Goal: Information Seeking & Learning: Learn about a topic

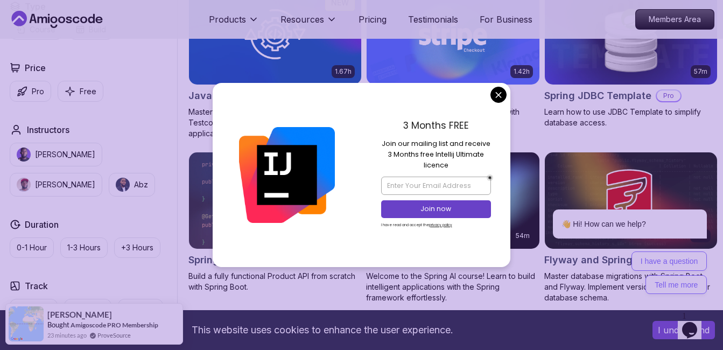
scroll to position [700, 0]
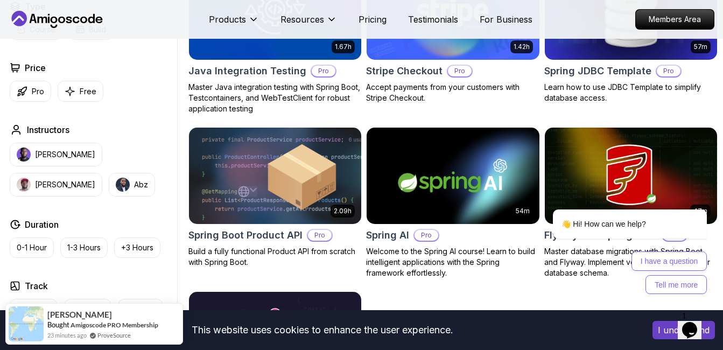
click at [500, 96] on body "This website uses cookies to enhance the user experience. I understand Products…" at bounding box center [361, 159] width 723 height 1719
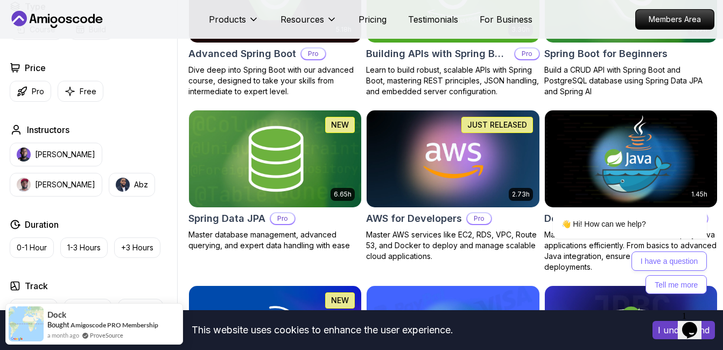
scroll to position [377, 0]
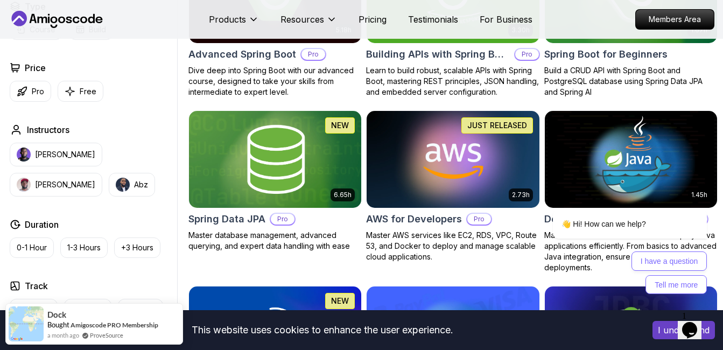
click at [306, 174] on img at bounding box center [275, 159] width 181 height 101
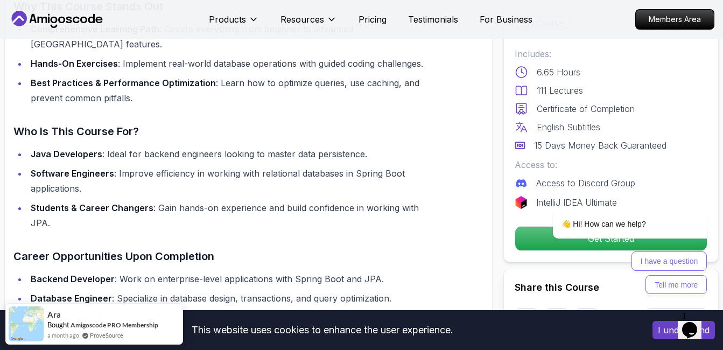
scroll to position [915, 0]
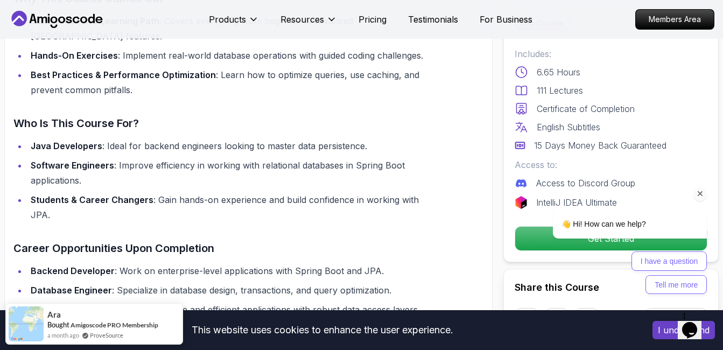
drag, startPoint x: 1029, startPoint y: 366, endPoint x: 533, endPoint y: 236, distance: 511.9
click at [533, 236] on div "👋 Hi! How can we help?" at bounding box center [616, 224] width 182 height 30
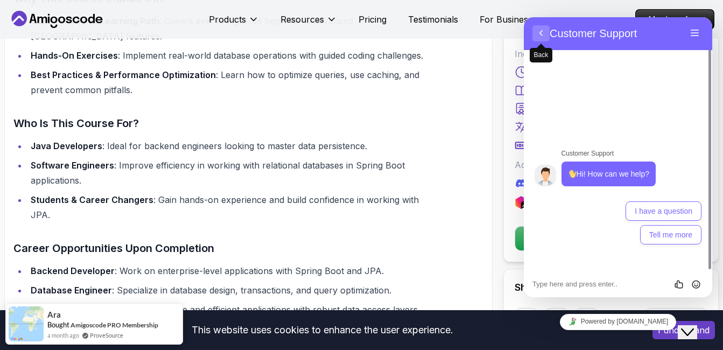
click at [541, 36] on button "Back" at bounding box center [540, 33] width 17 height 16
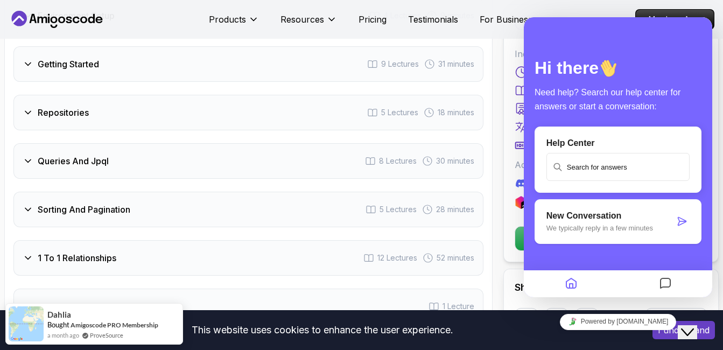
scroll to position [1615, 0]
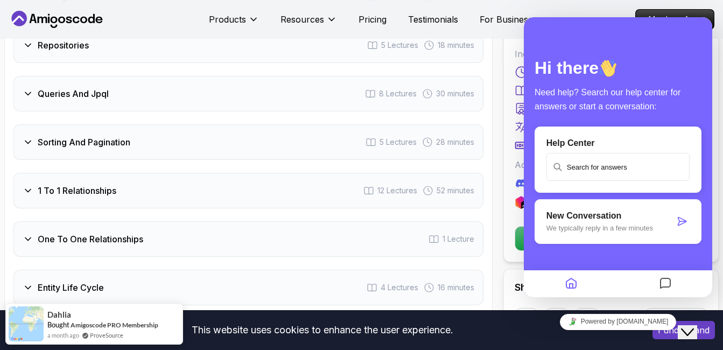
click at [192, 173] on div "1 To 1 Relationships 12 Lectures 52 minutes" at bounding box center [248, 191] width 470 height 36
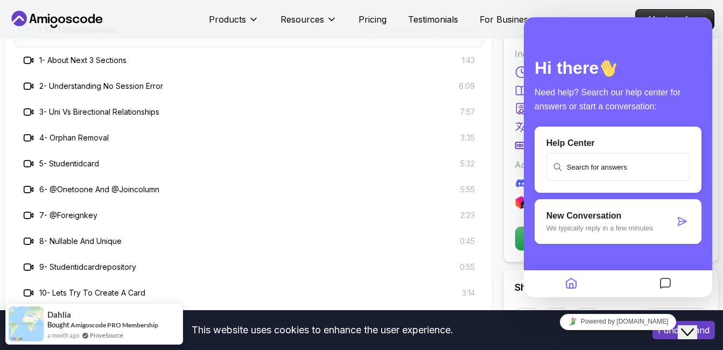
scroll to position [1673, 0]
click at [28, 158] on icon at bounding box center [28, 163] width 11 height 11
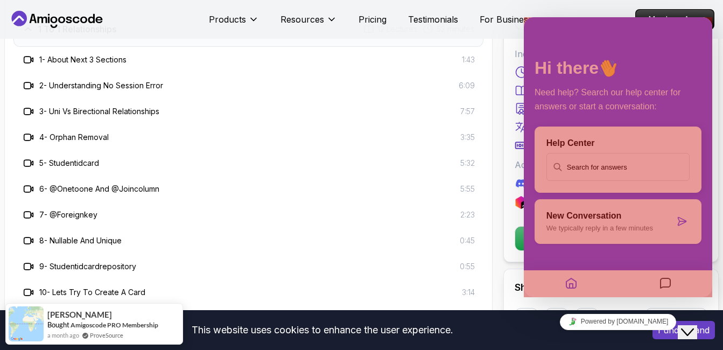
click at [623, 57] on div at bounding box center [618, 157] width 188 height 280
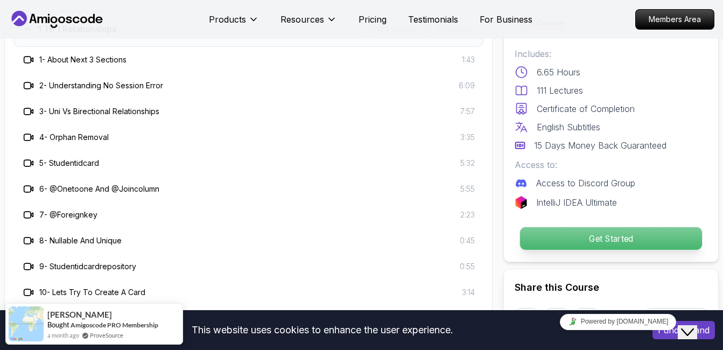
click at [600, 243] on p "Get Started" at bounding box center [611, 238] width 182 height 23
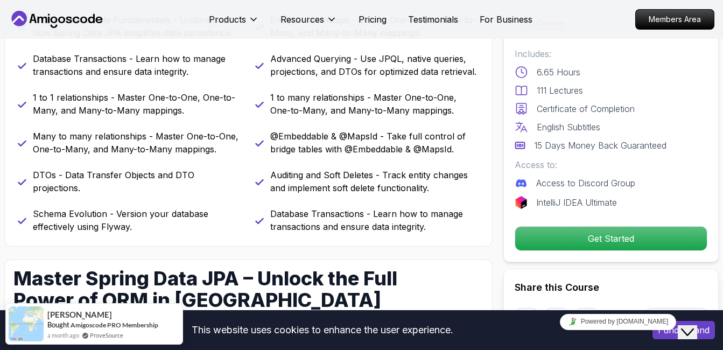
scroll to position [504, 0]
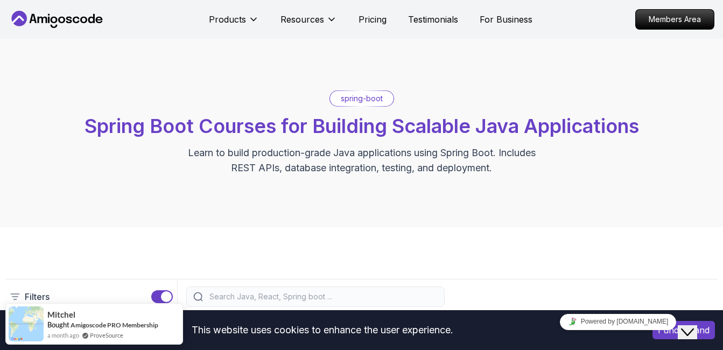
click at [364, 103] on p "spring-boot" at bounding box center [362, 98] width 42 height 11
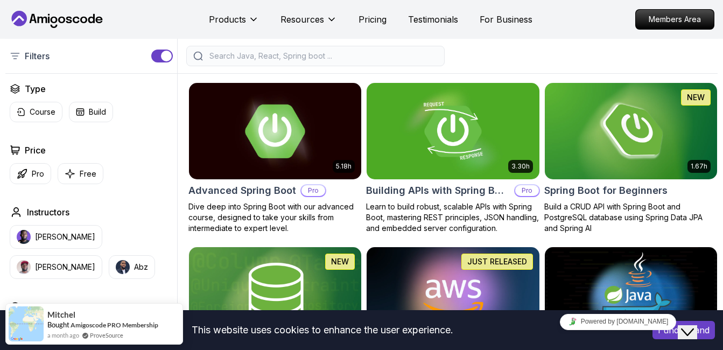
scroll to position [269, 0]
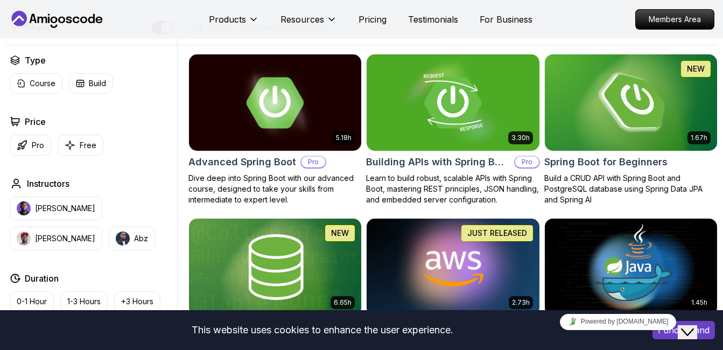
click at [603, 108] on img at bounding box center [630, 102] width 181 height 101
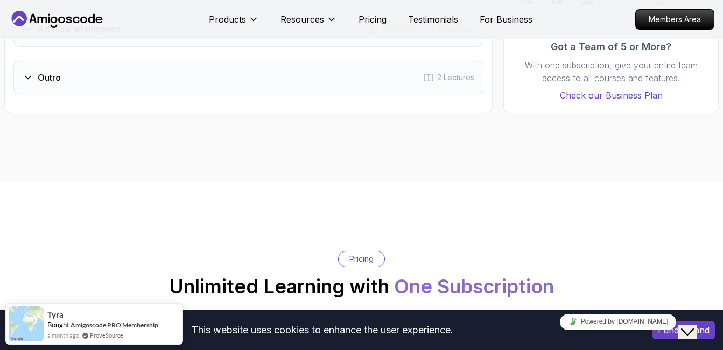
scroll to position [1992, 0]
